Goal: Information Seeking & Learning: Find contact information

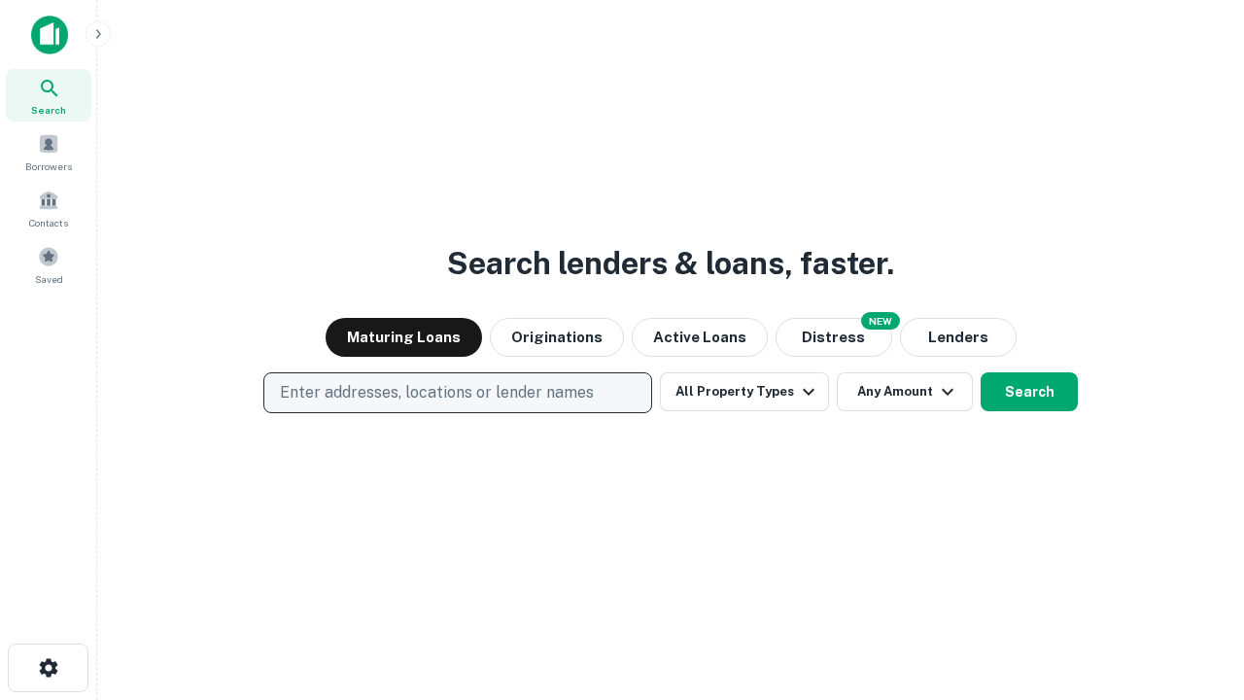
click at [457, 393] on p "Enter addresses, locations or lender names" at bounding box center [437, 392] width 314 height 23
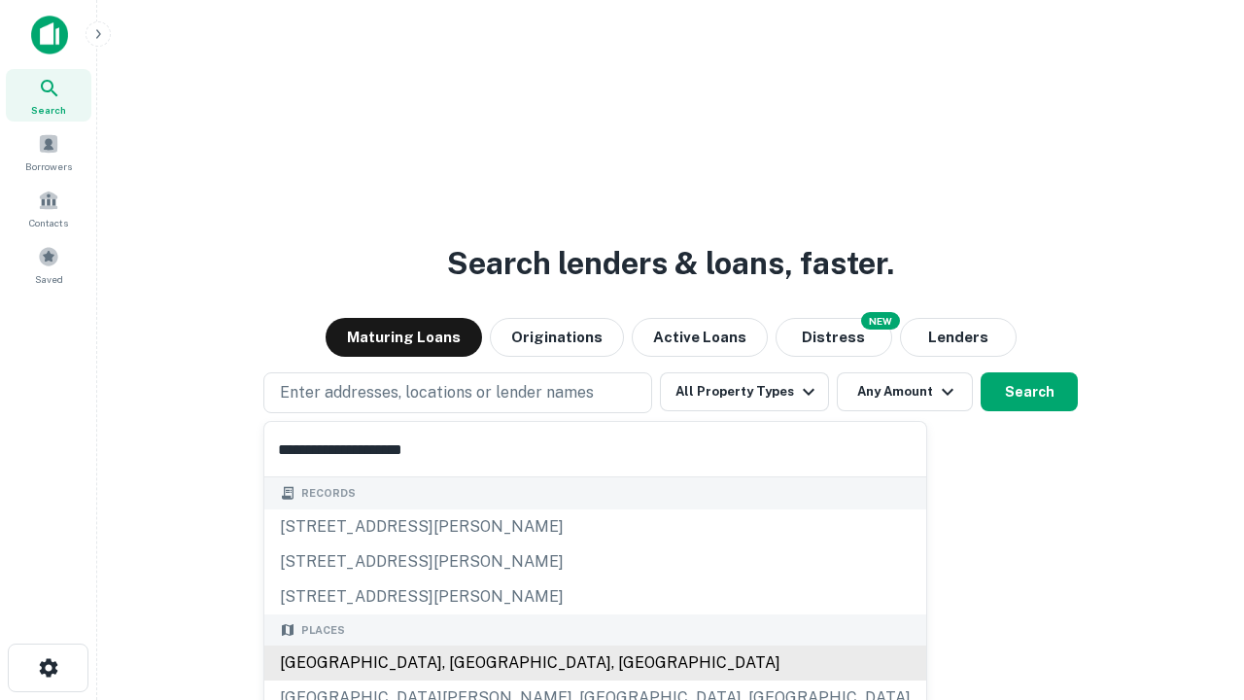
click at [465, 663] on div "[GEOGRAPHIC_DATA], [GEOGRAPHIC_DATA], [GEOGRAPHIC_DATA]" at bounding box center [595, 662] width 662 height 35
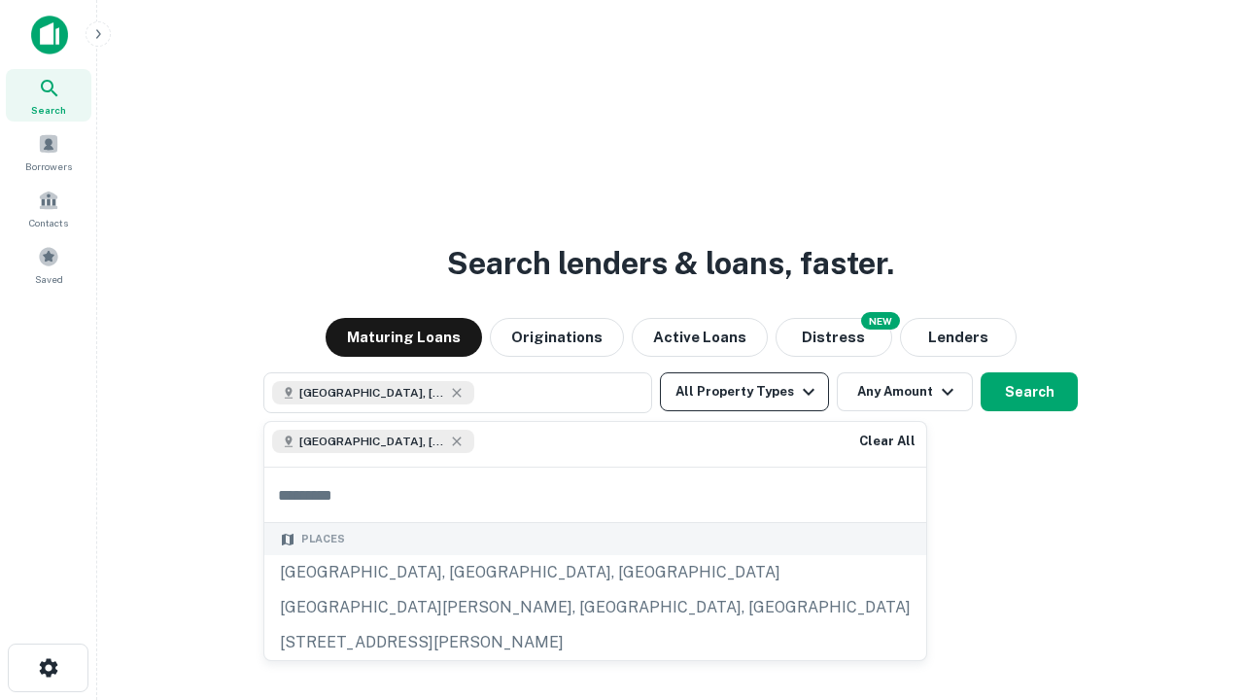
click at [744, 392] on button "All Property Types" at bounding box center [744, 391] width 169 height 39
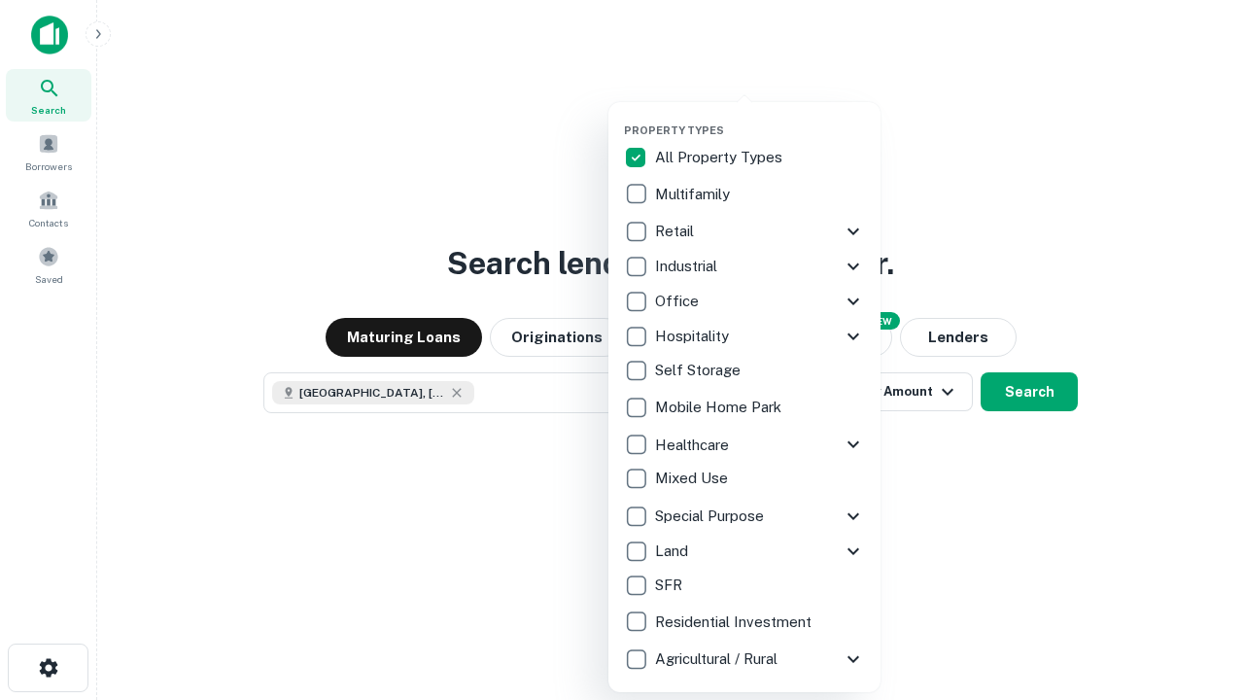
click at [760, 118] on button "button" at bounding box center [760, 118] width 272 height 1
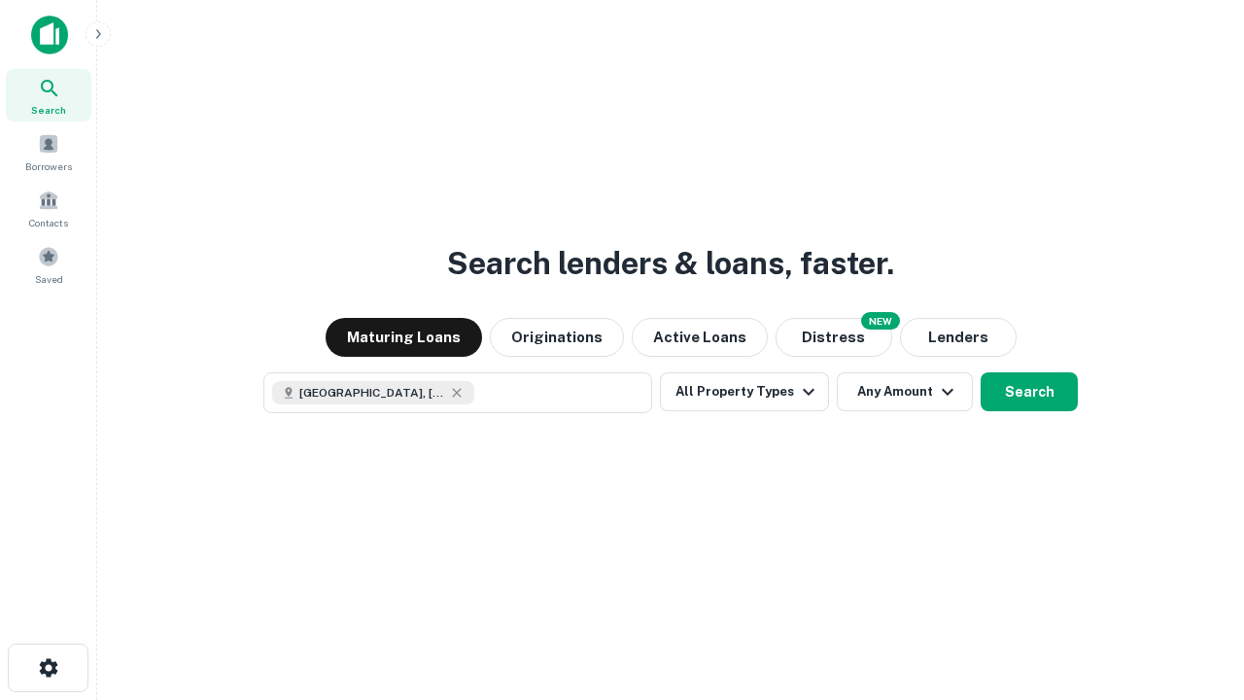
scroll to position [31, 0]
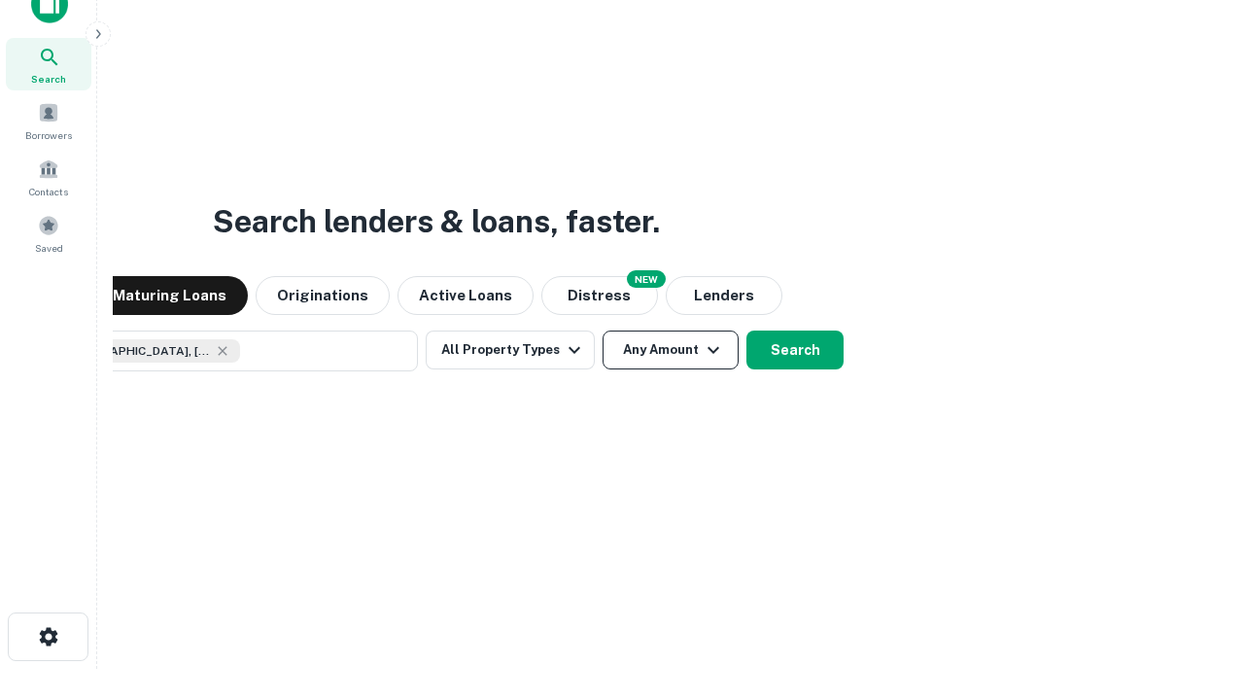
click at [603, 330] on button "Any Amount" at bounding box center [671, 349] width 136 height 39
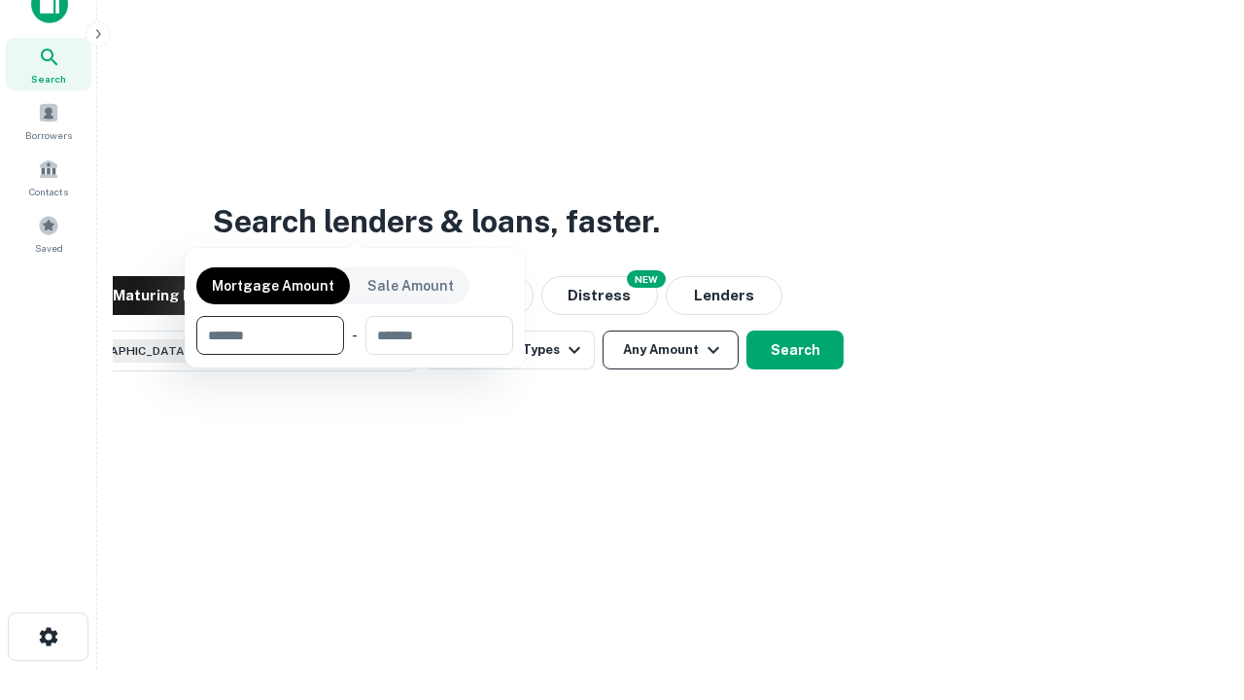
scroll to position [140, 550]
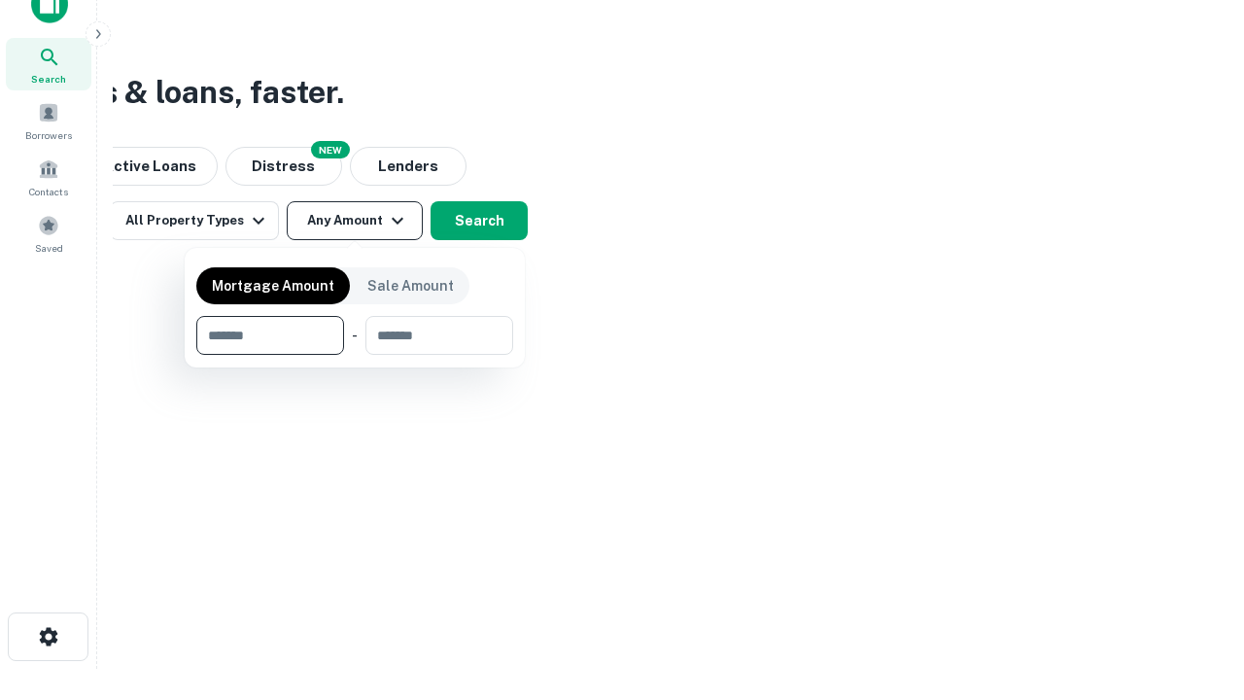
type input "*******"
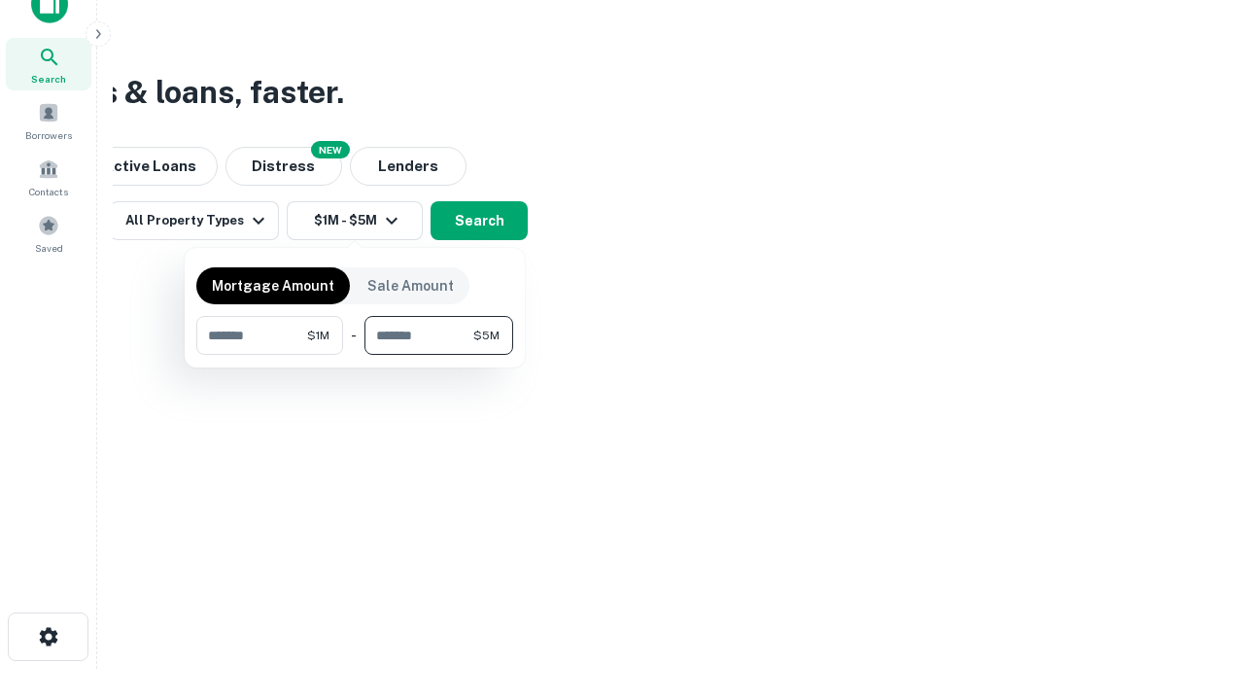
type input "*******"
click at [355, 355] on button "button" at bounding box center [354, 355] width 317 height 1
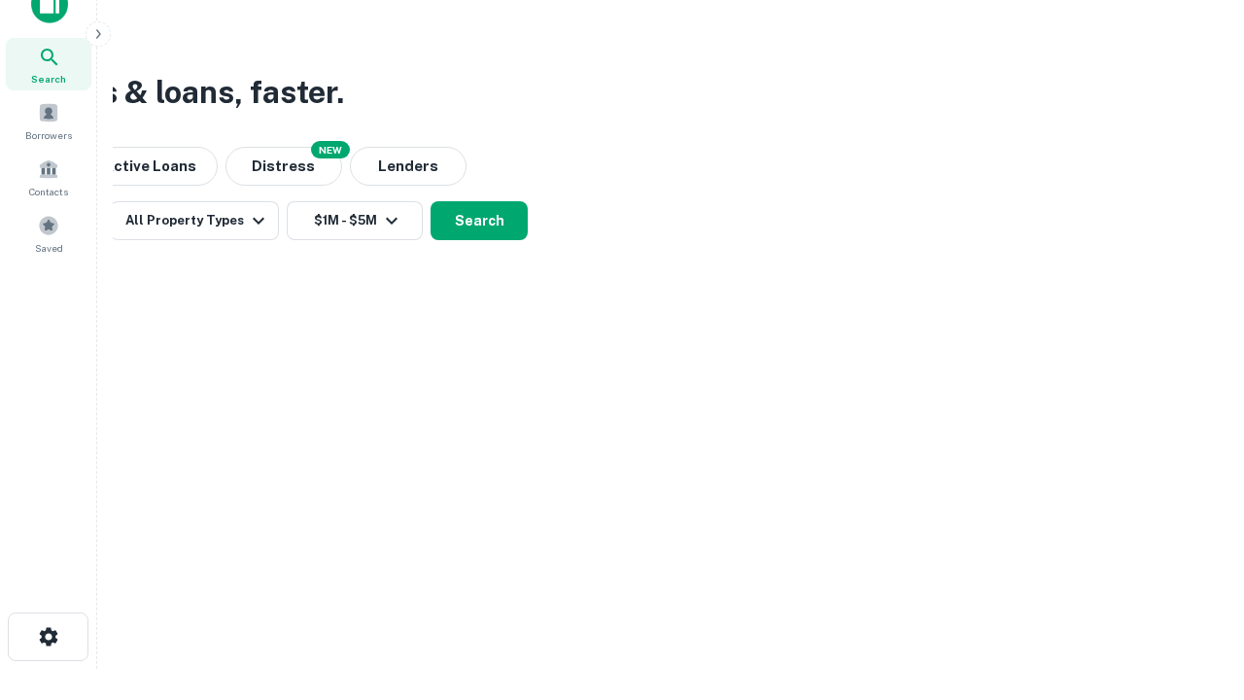
scroll to position [31, 0]
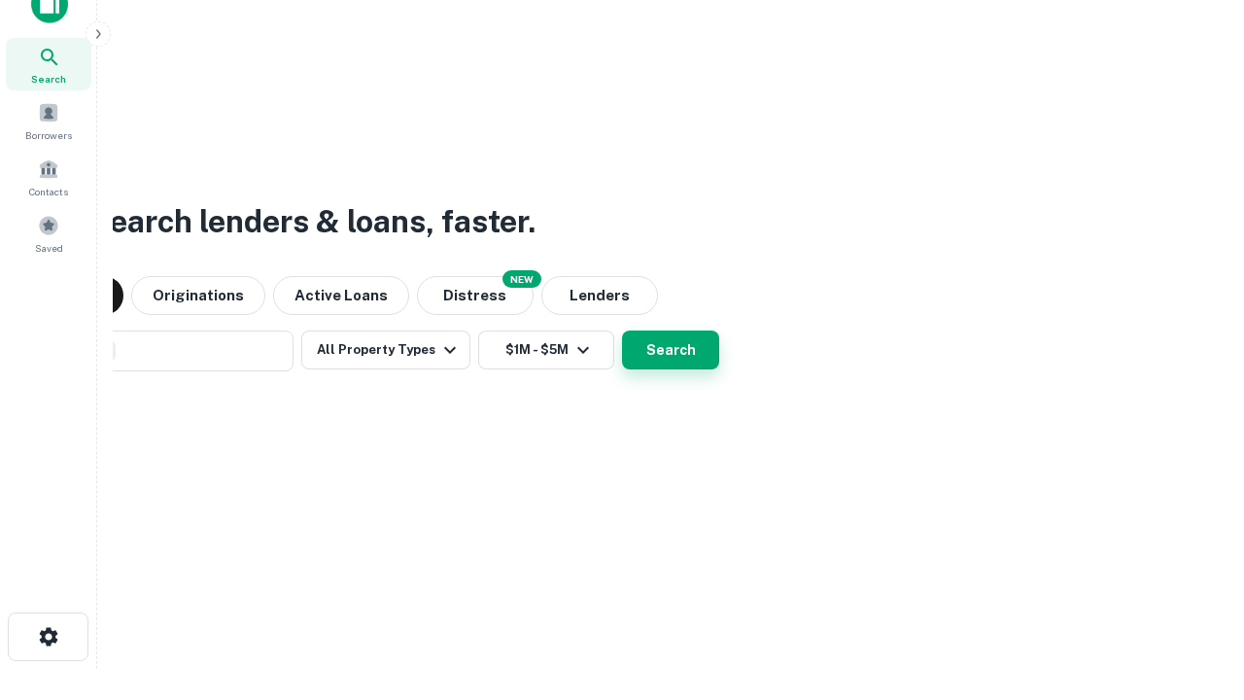
click at [622, 330] on button "Search" at bounding box center [670, 349] width 97 height 39
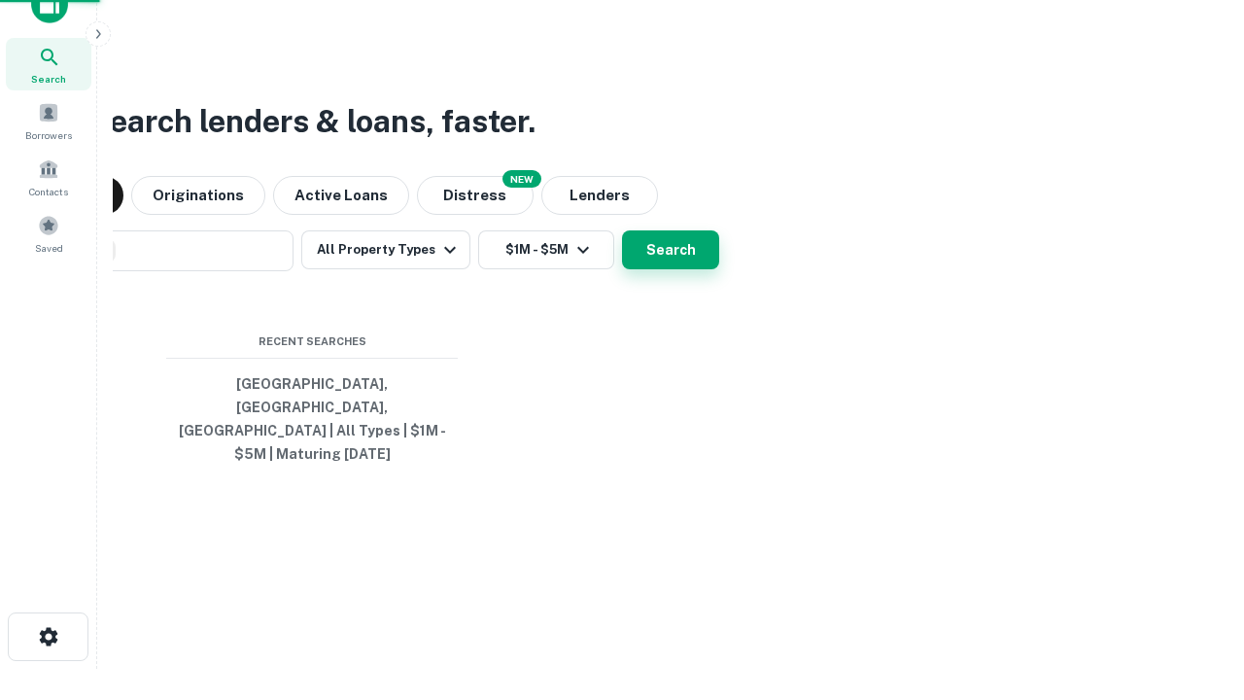
scroll to position [63, 550]
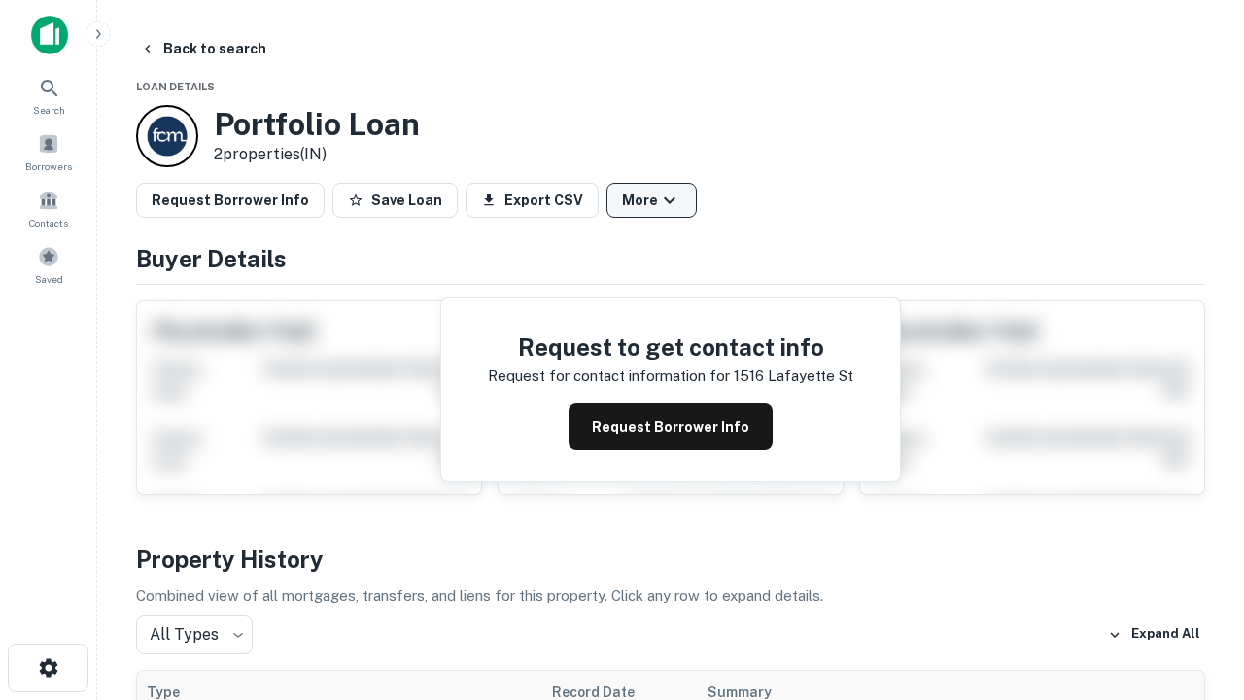
click at [651, 200] on button "More" at bounding box center [651, 200] width 90 height 35
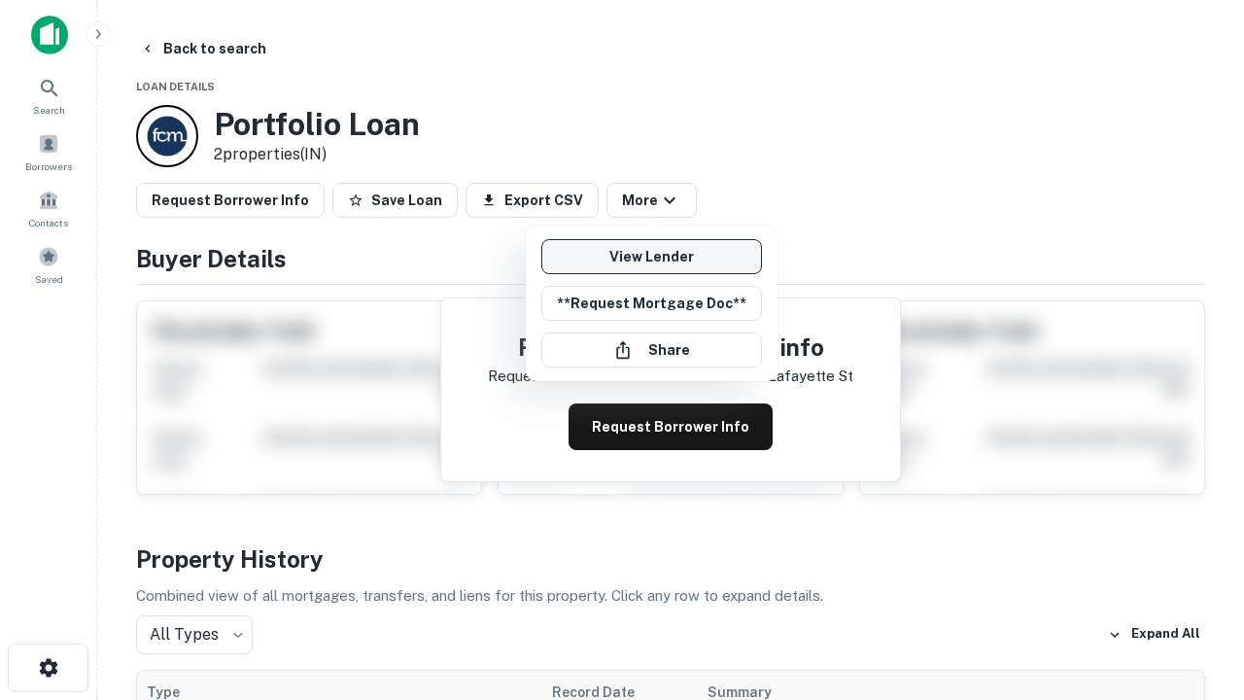
click at [651, 257] on link "View Lender" at bounding box center [651, 256] width 221 height 35
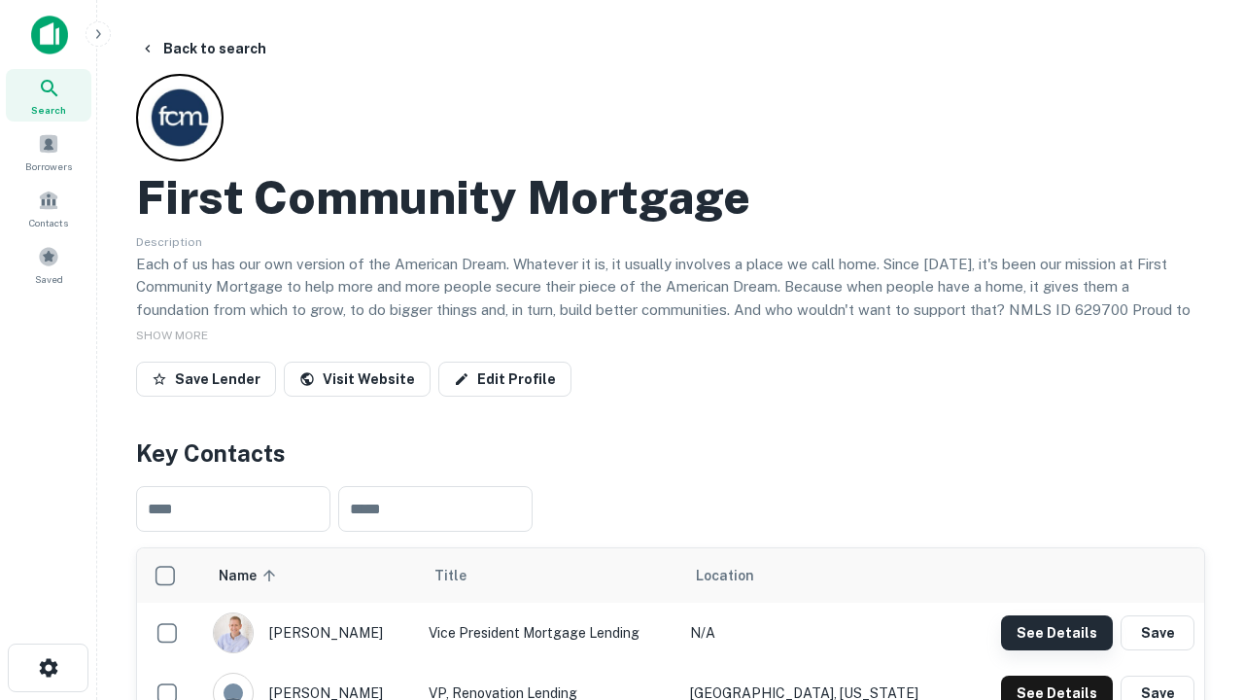
click at [1056, 632] on button "See Details" at bounding box center [1057, 632] width 112 height 35
click at [48, 668] on icon "button" at bounding box center [48, 667] width 23 height 23
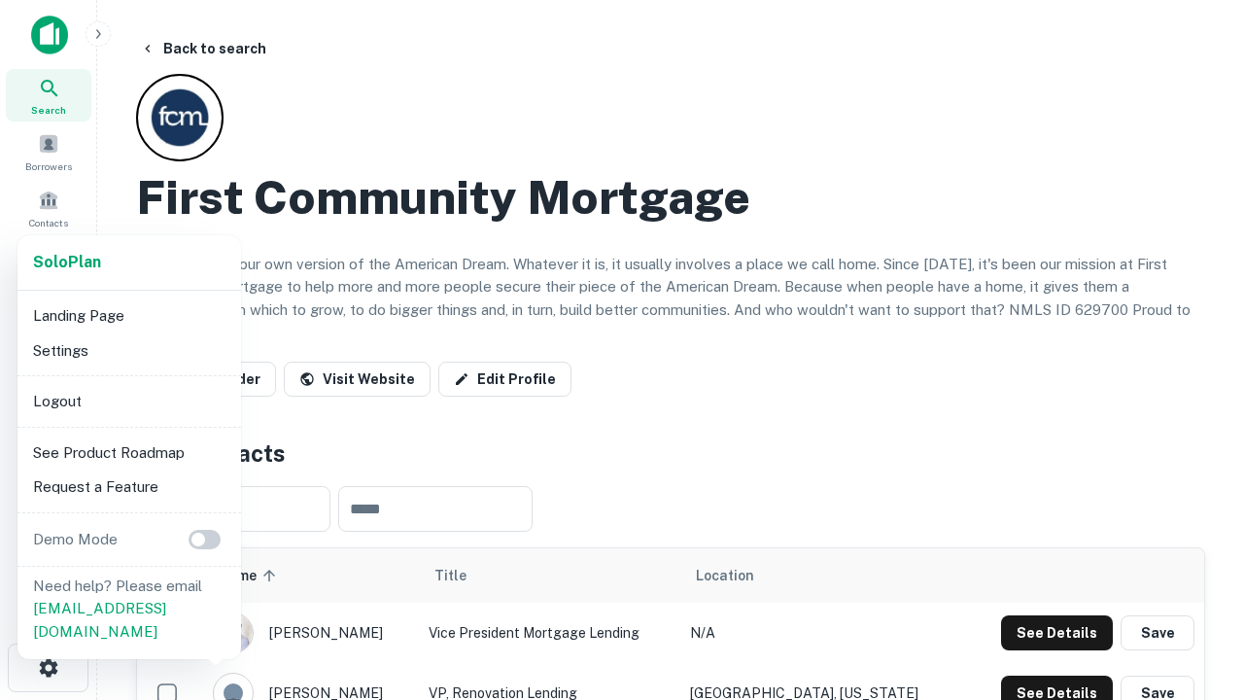
click at [128, 400] on li "Logout" at bounding box center [129, 401] width 208 height 35
